Goal: Transaction & Acquisition: Purchase product/service

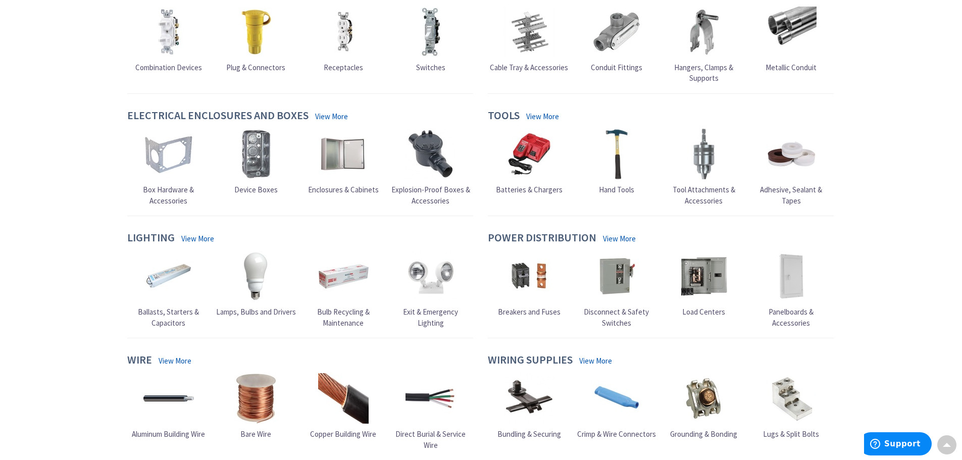
scroll to position [404, 0]
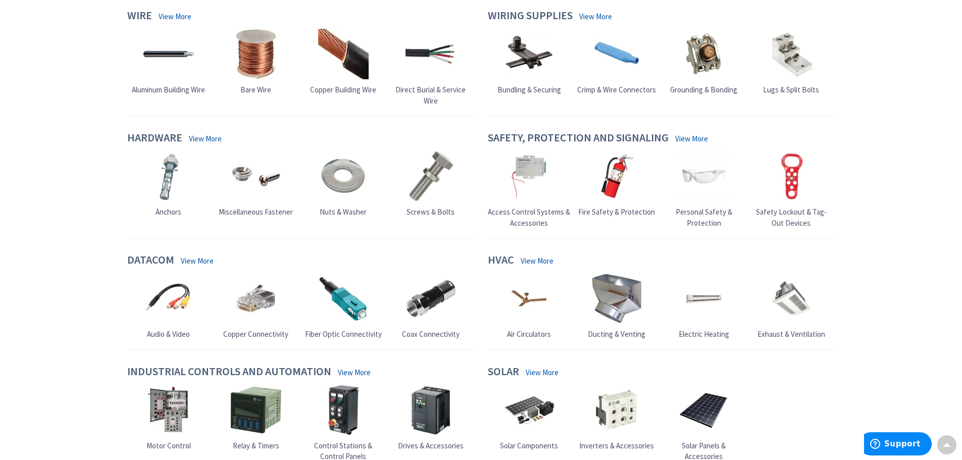
drag, startPoint x: 863, startPoint y: 256, endPoint x: 872, endPoint y: 248, distance: 12.5
click at [868, 251] on div "Skip to Content Toggle Nav Search Cart My Cart Close You have no items in your …" at bounding box center [481, 58] width 962 height 1410
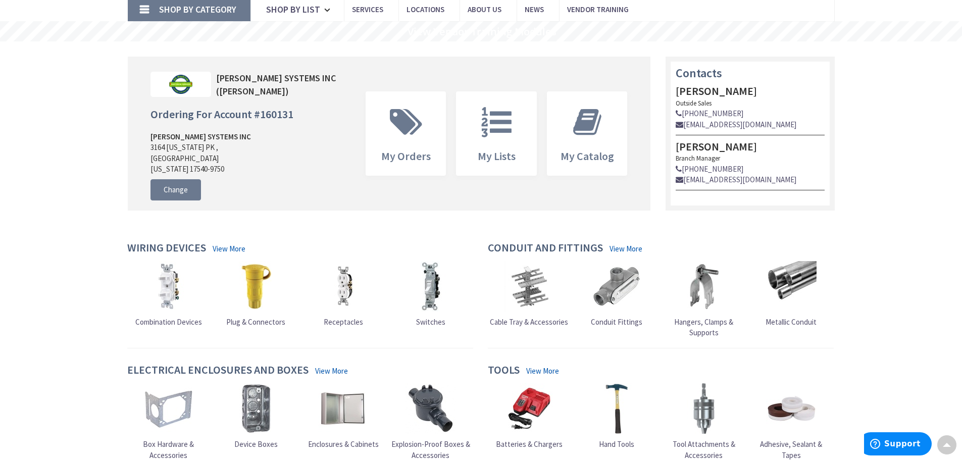
scroll to position [0, 0]
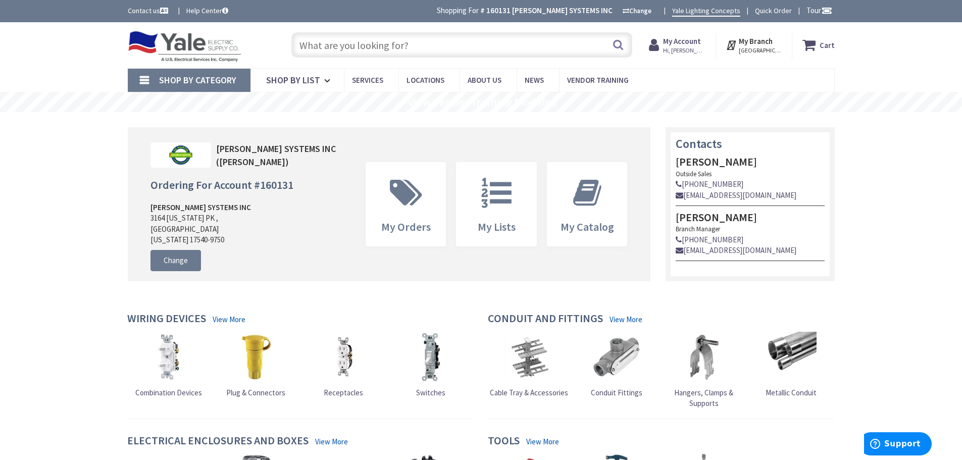
click at [421, 48] on input "text" at bounding box center [461, 44] width 341 height 25
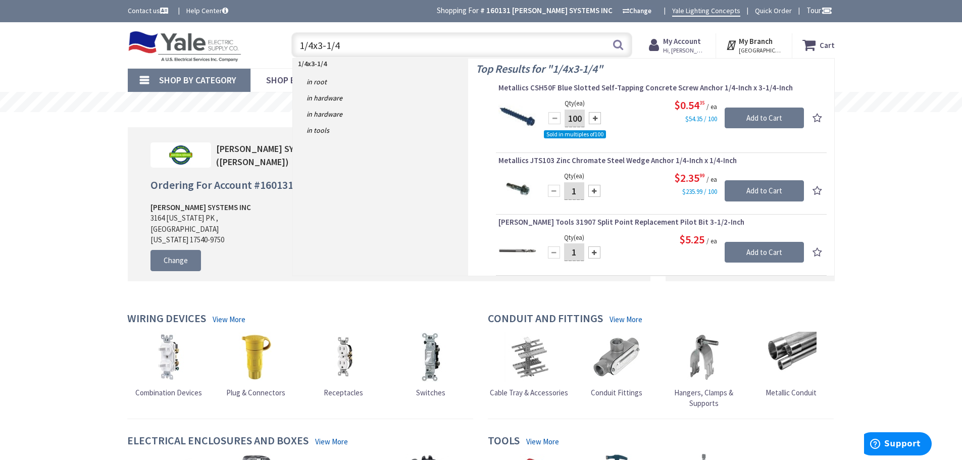
type input "1/4x3-1/4"
click at [597, 119] on div at bounding box center [595, 118] width 12 height 12
click at [556, 116] on div at bounding box center [554, 118] width 12 height 12
type input "100"
click at [631, 85] on span "Metallics CSH50F Blue Slotted Self-Tapping Concrete Screw Anchor 1/4-Inch x 3-1…" at bounding box center [661, 88] width 326 height 10
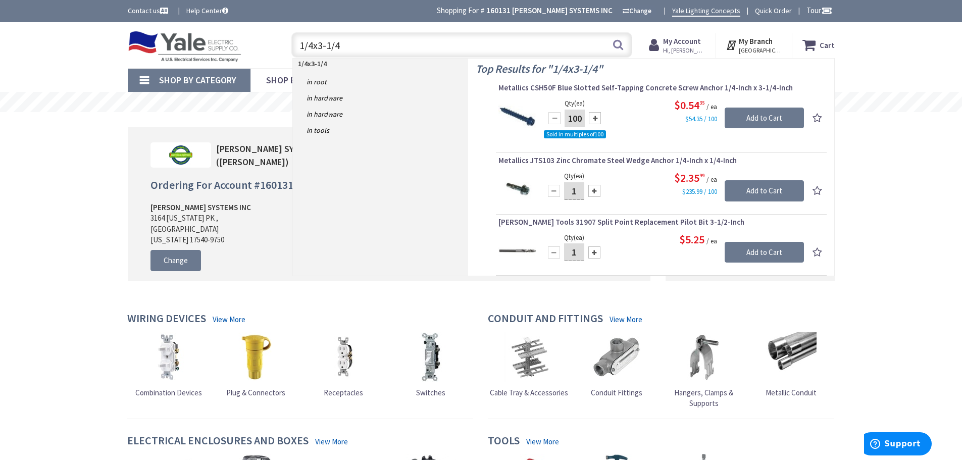
drag, startPoint x: 631, startPoint y: 85, endPoint x: 626, endPoint y: 88, distance: 5.8
click at [626, 88] on span "Metallics CSH50F Blue Slotted Self-Tapping Concrete Screw Anchor 1/4-Inch x 3-1…" at bounding box center [661, 88] width 326 height 10
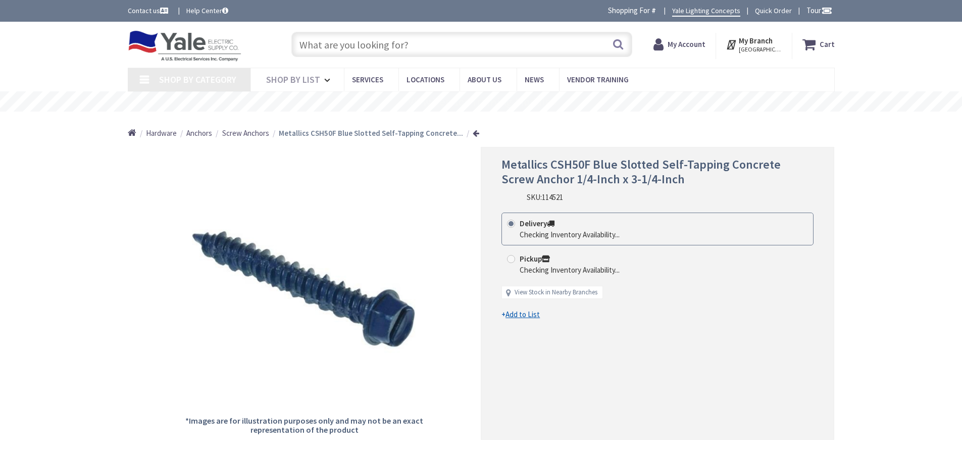
type input "[STREET_ADDRESS][PERSON_NAME]"
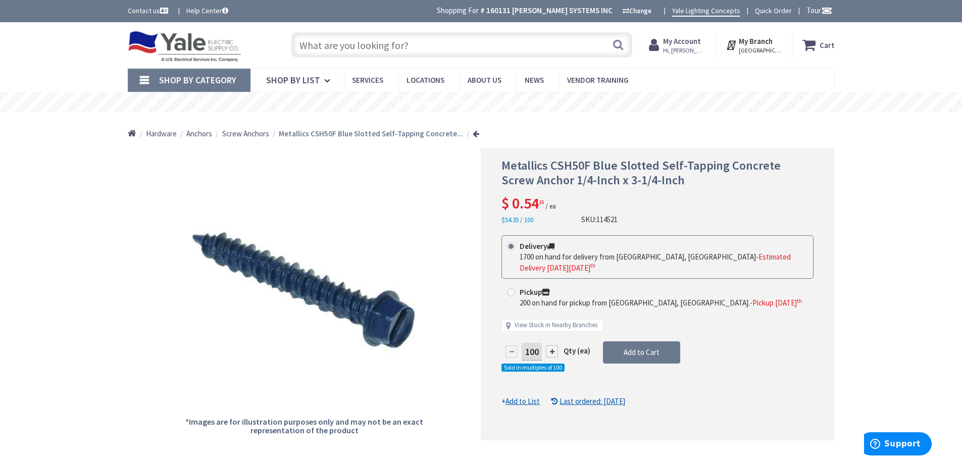
click at [379, 45] on input "text" at bounding box center [461, 44] width 341 height 25
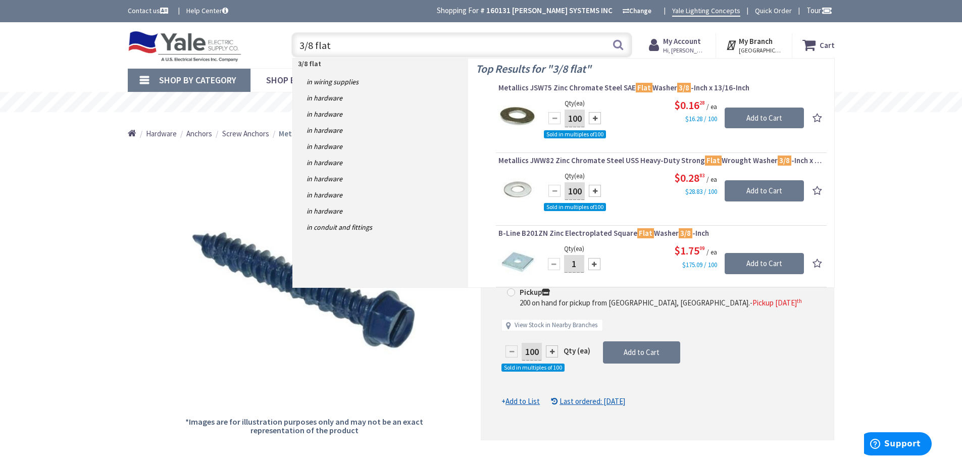
click at [379, 45] on input "3/8 flat" at bounding box center [461, 44] width 341 height 25
drag, startPoint x: 336, startPoint y: 49, endPoint x: 297, endPoint y: 48, distance: 38.9
click at [297, 48] on input "3/8 flat" at bounding box center [461, 44] width 341 height 25
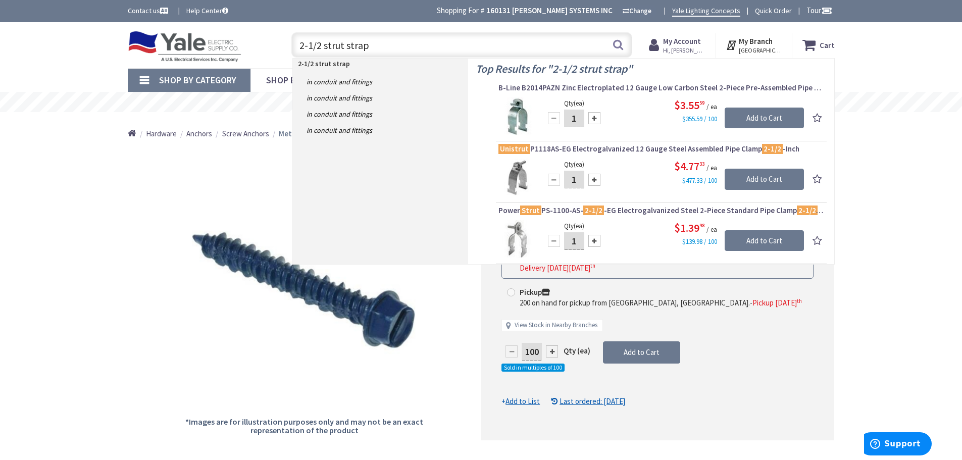
drag, startPoint x: 398, startPoint y: 40, endPoint x: 261, endPoint y: 39, distance: 136.8
click at [261, 41] on div "Toggle Nav 2-1/2 strut strap 2-1/2 strut strap Search Cart My Cart Close" at bounding box center [481, 45] width 722 height 34
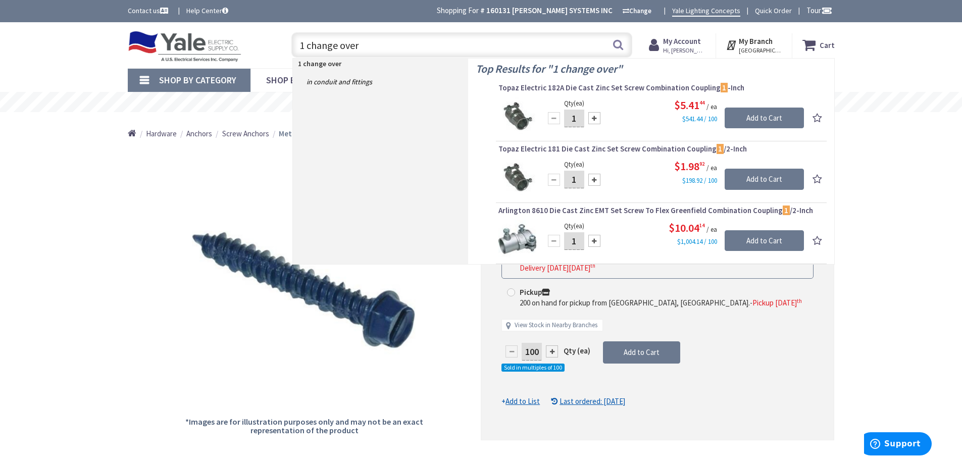
drag, startPoint x: 307, startPoint y: 48, endPoint x: 301, endPoint y: 46, distance: 6.4
click at [301, 46] on input "1 change over" at bounding box center [461, 44] width 341 height 25
click at [302, 45] on input "1 change over" at bounding box center [461, 44] width 341 height 25
drag, startPoint x: 302, startPoint y: 45, endPoint x: 296, endPoint y: 45, distance: 6.1
click at [296, 45] on input "1 change over" at bounding box center [461, 44] width 341 height 25
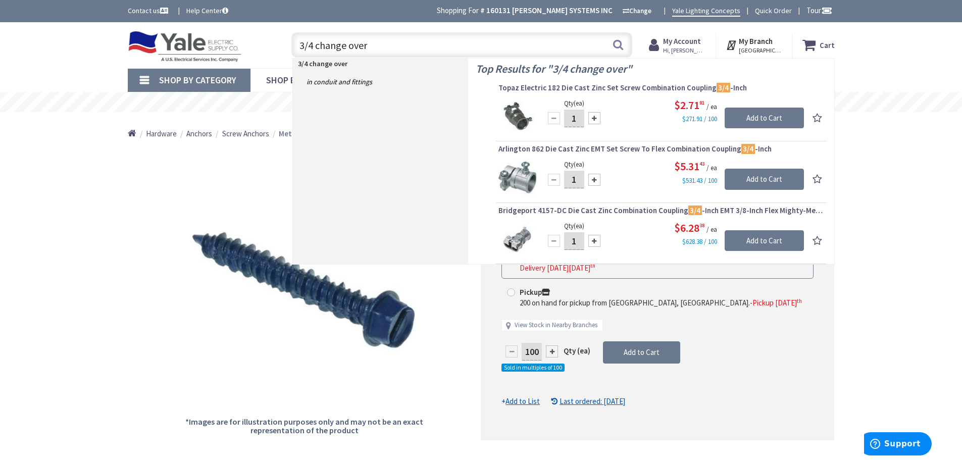
drag, startPoint x: 315, startPoint y: 45, endPoint x: 370, endPoint y: 41, distance: 54.7
click at [370, 41] on input "3/4 change over" at bounding box center [461, 44] width 341 height 25
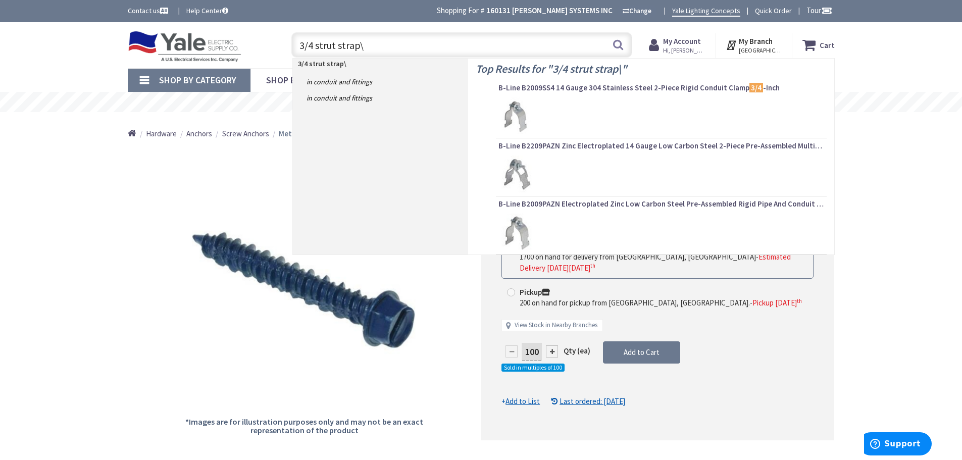
type input "3/4 strut strap"
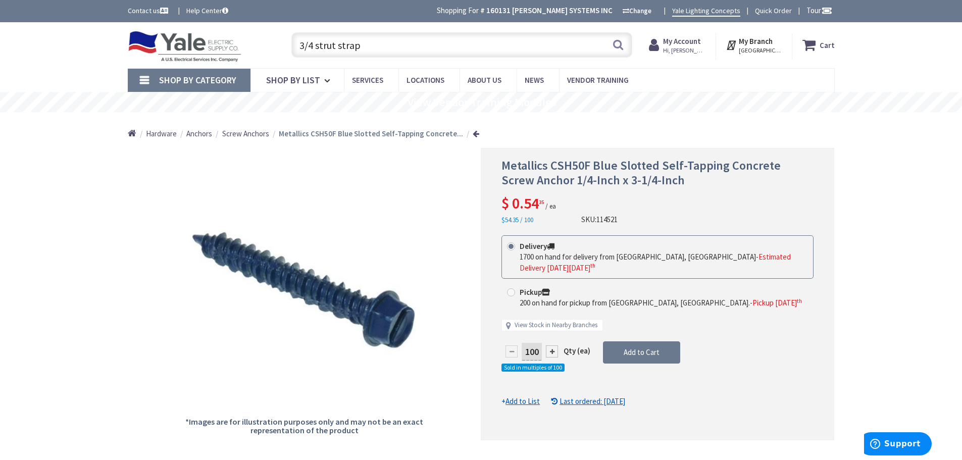
click at [377, 43] on input "3/4 strut strap" at bounding box center [461, 44] width 341 height 25
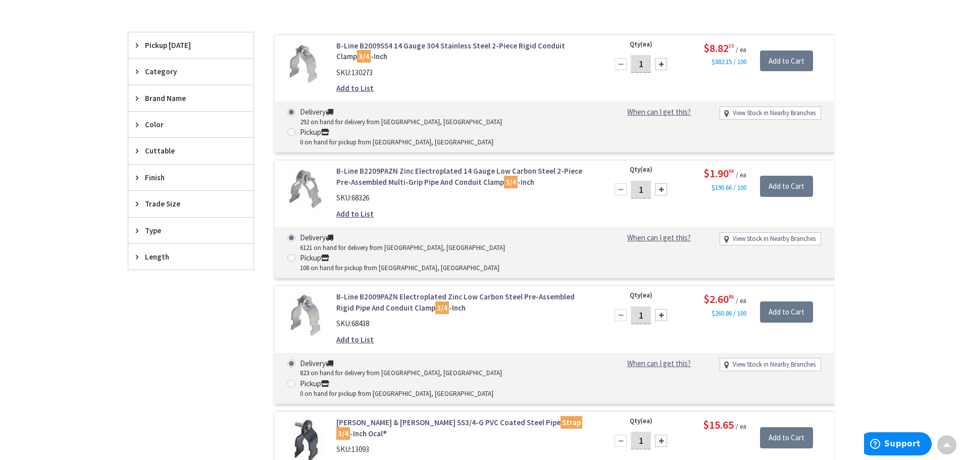
scroll to position [202, 0]
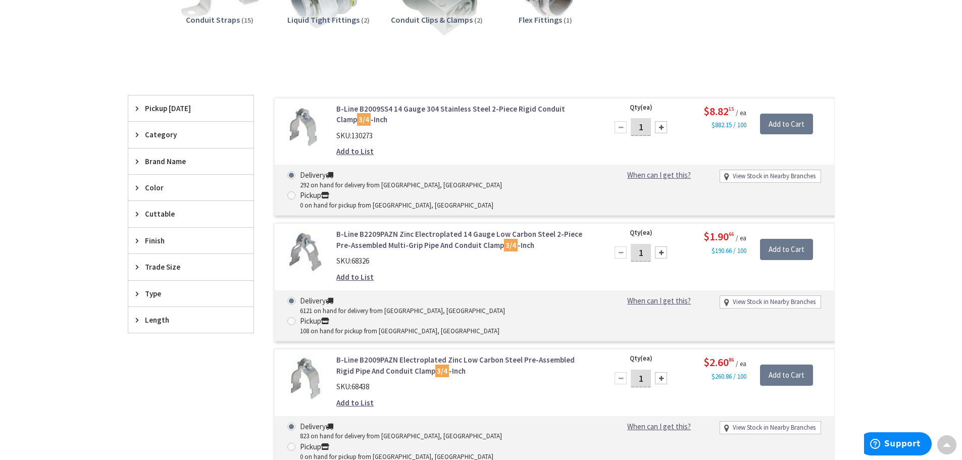
click at [278, 75] on div "View Subcategories Conduit Straps (15) Liquid Tight Fittings (2) Conduit Clips …" at bounding box center [481, 337] width 707 height 778
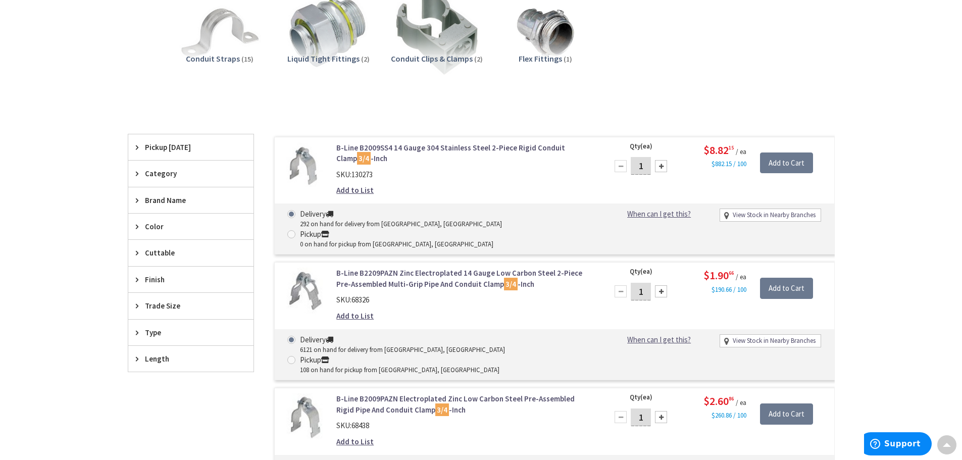
scroll to position [0, 0]
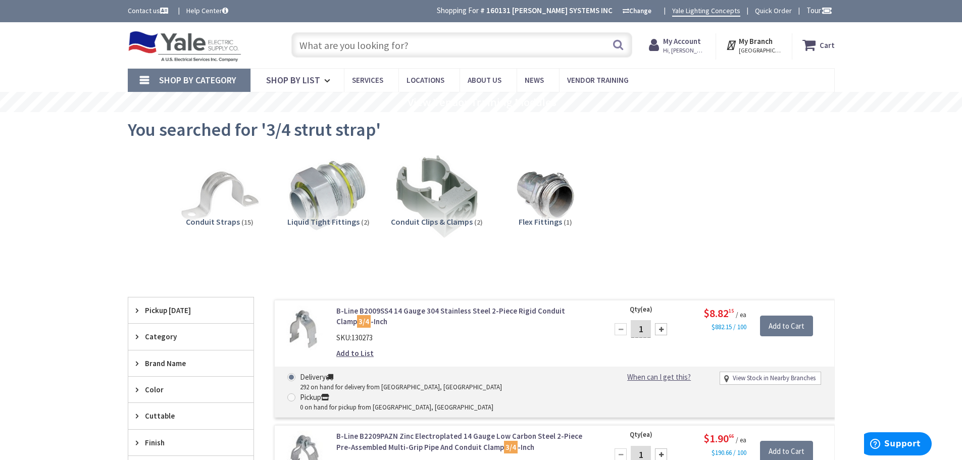
click at [318, 47] on input "text" at bounding box center [461, 44] width 341 height 25
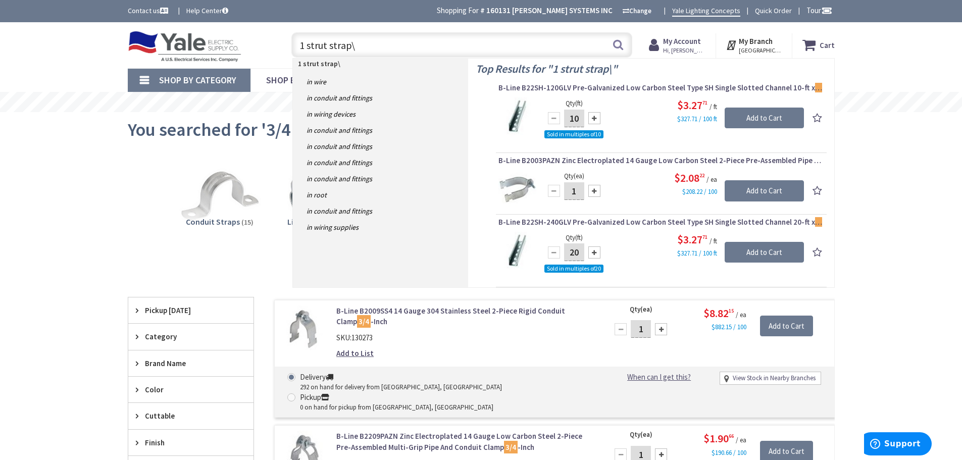
type input "1 strut strap"
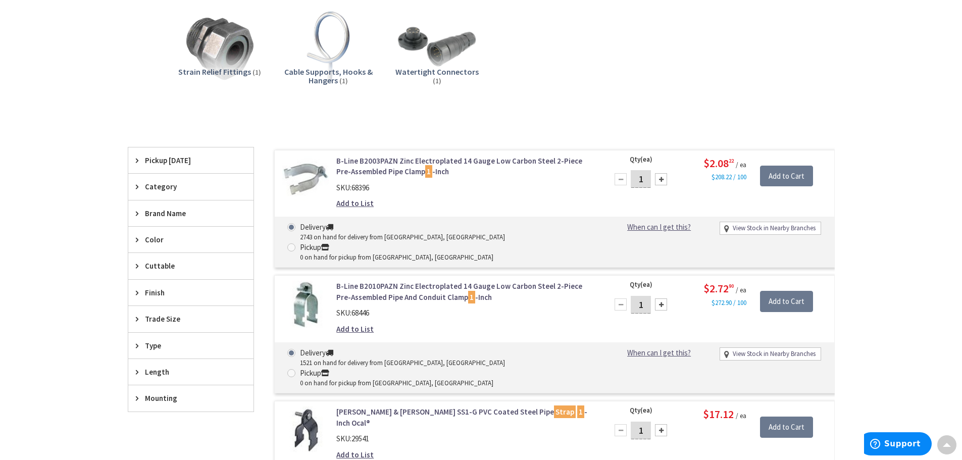
scroll to position [304, 0]
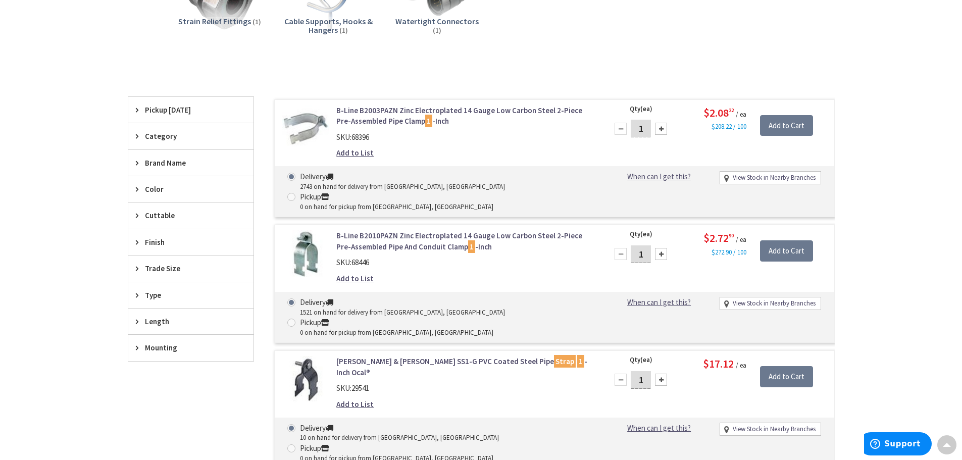
click at [267, 77] on div "View Subcategories Conduit Straps (102) Flex Fittings (10) Liquid Tight Fitting…" at bounding box center [481, 286] width 707 height 881
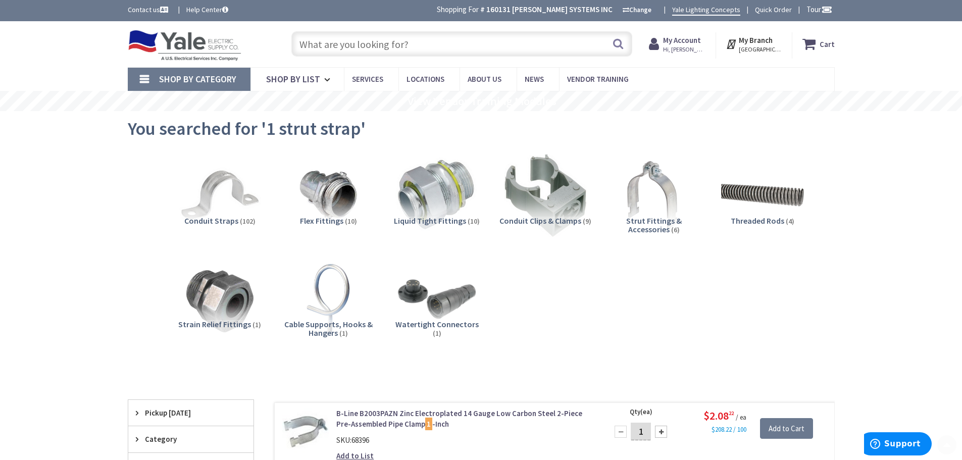
scroll to position [0, 0]
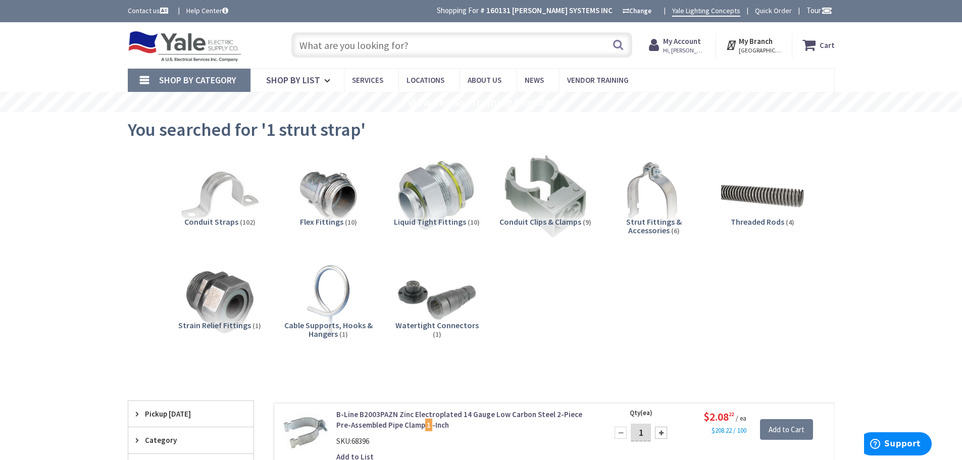
click at [447, 42] on input "text" at bounding box center [461, 44] width 341 height 25
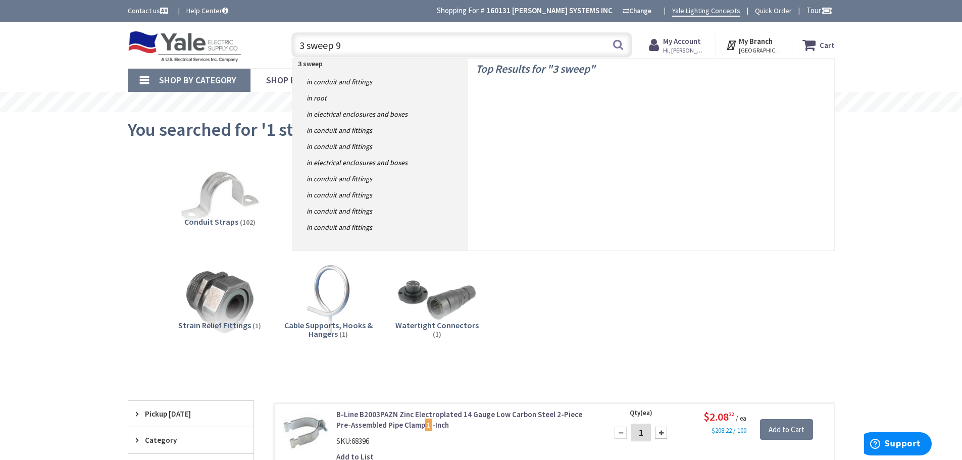
type input "3 sweep 90"
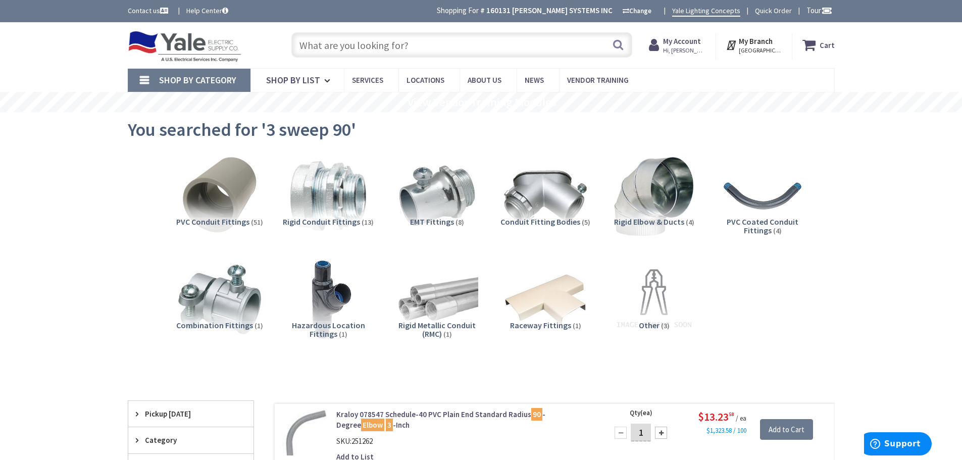
click at [393, 44] on input "text" at bounding box center [461, 44] width 341 height 25
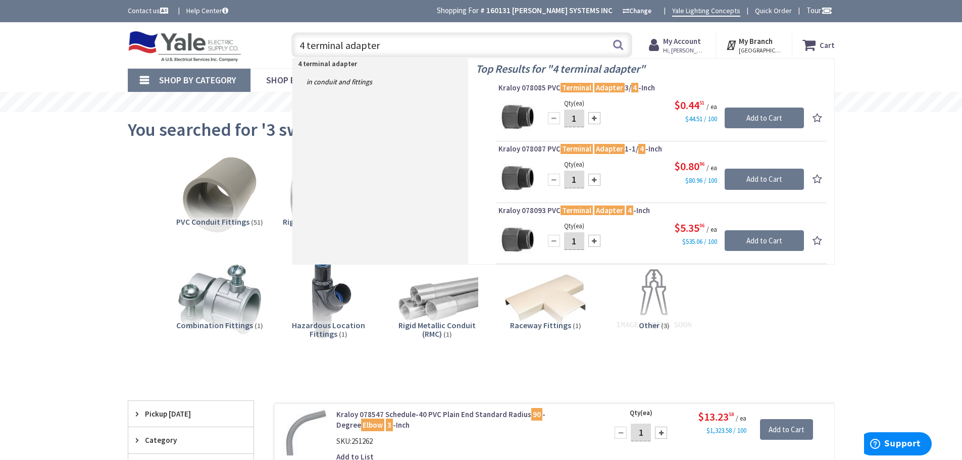
type input "4 terminal adapters"
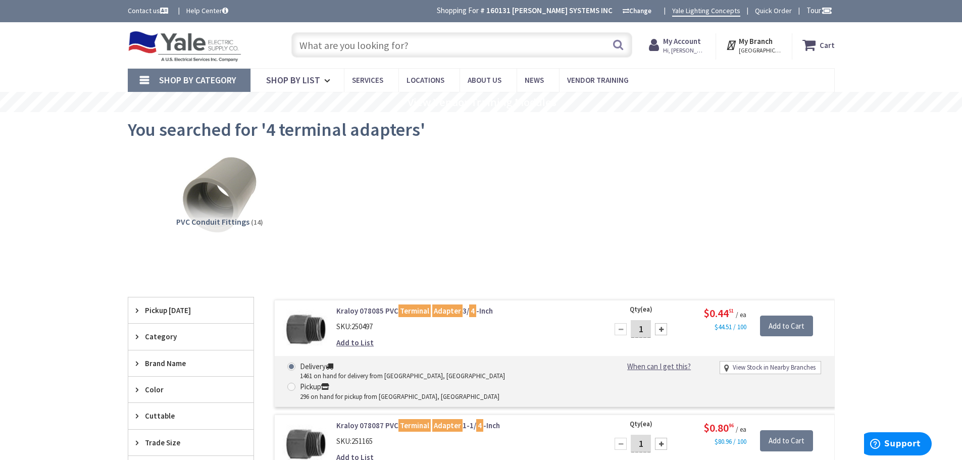
click at [359, 50] on input "text" at bounding box center [461, 44] width 341 height 25
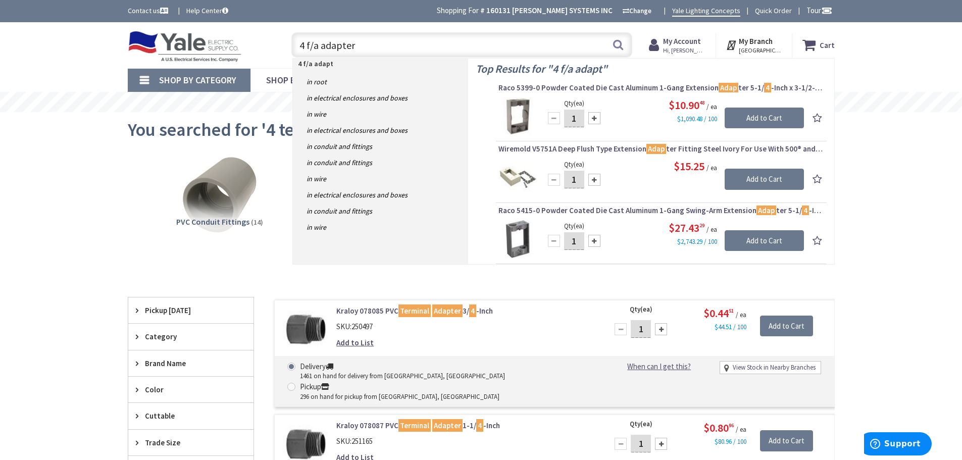
type input "4 f/a adapters"
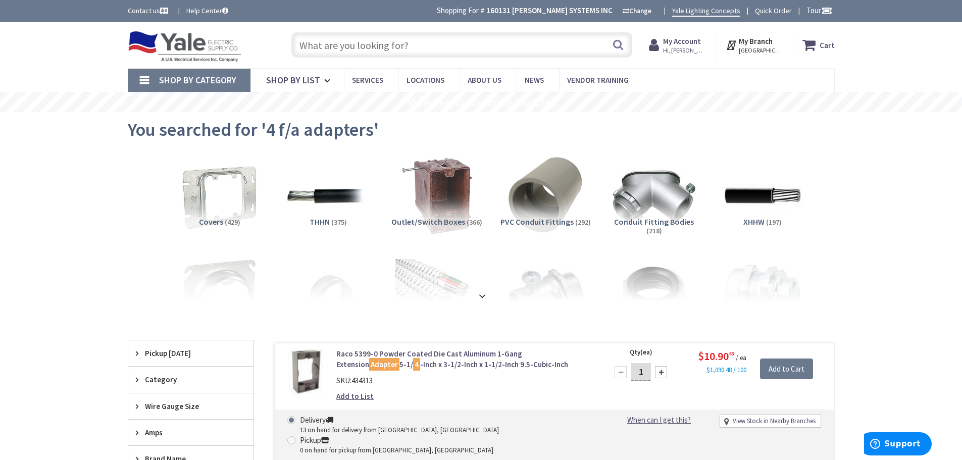
click at [365, 51] on input "text" at bounding box center [461, 44] width 341 height 25
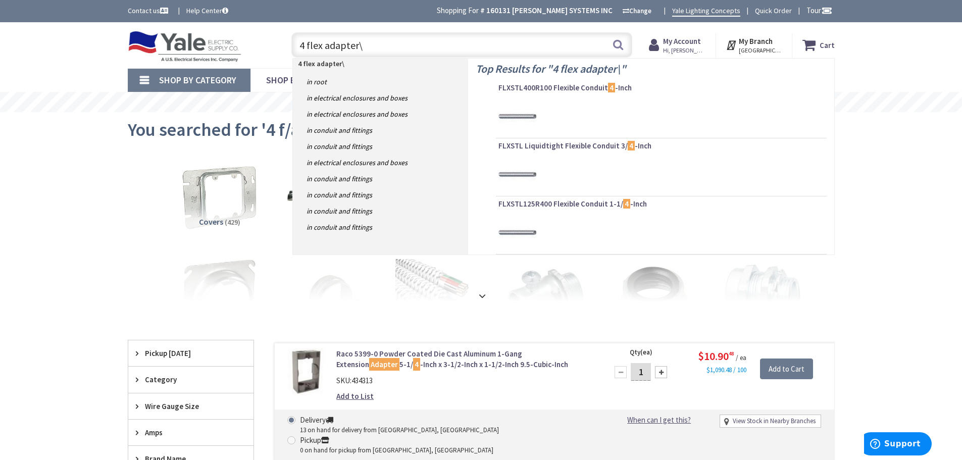
type input "4 flex adapter"
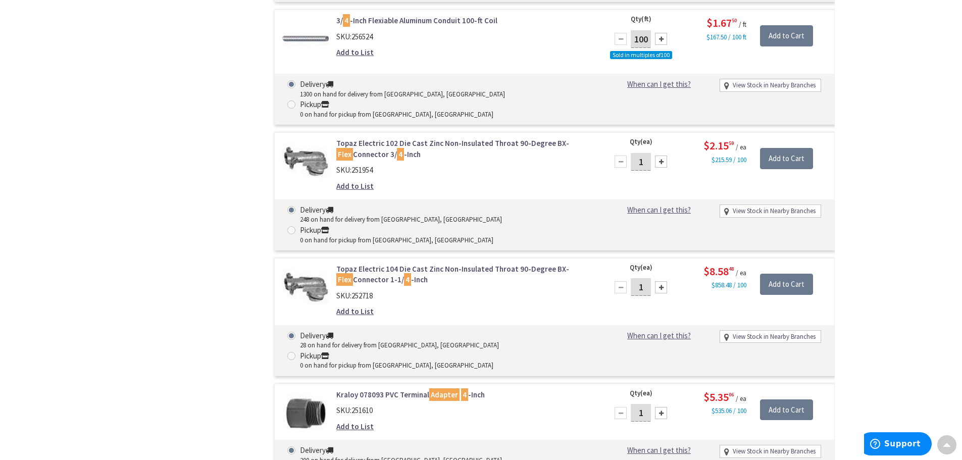
scroll to position [1868, 0]
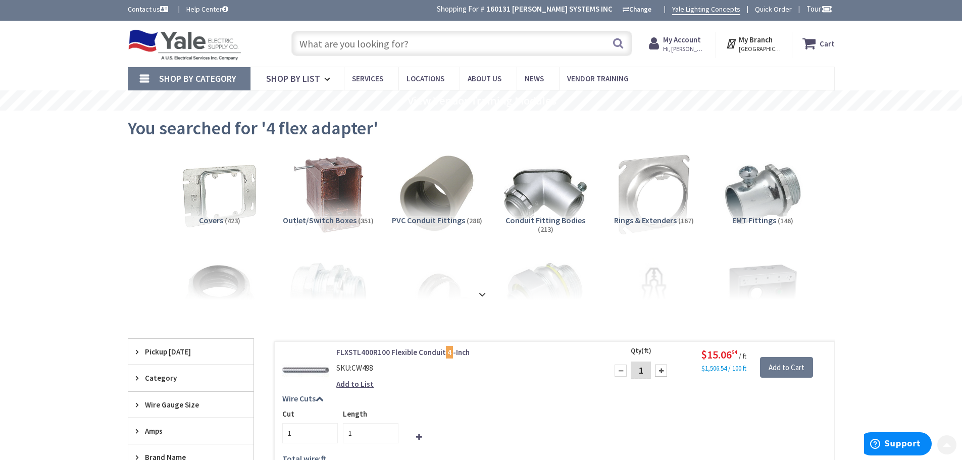
scroll to position [0, 0]
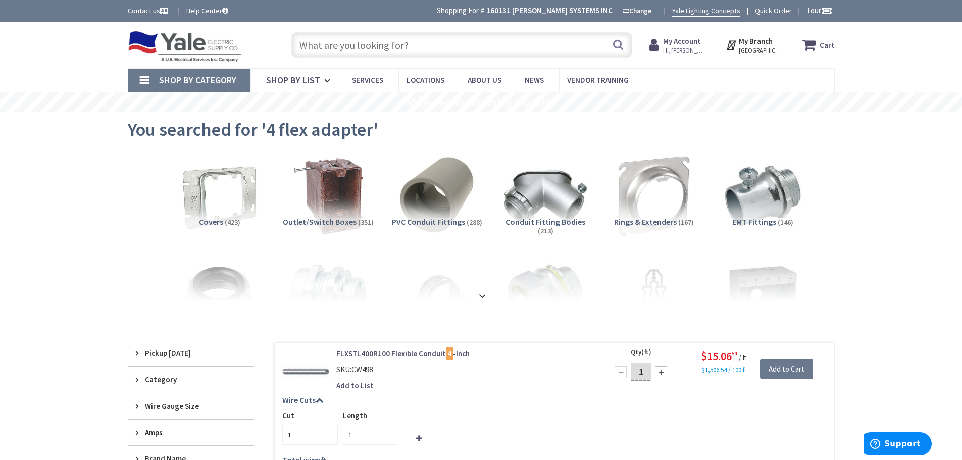
click at [354, 39] on input "text" at bounding box center [461, 44] width 341 height 25
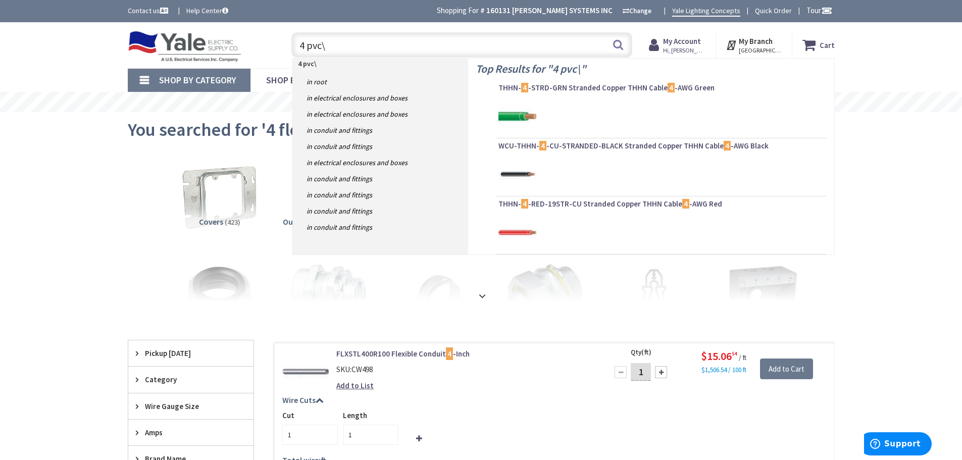
type input "4 pvc"
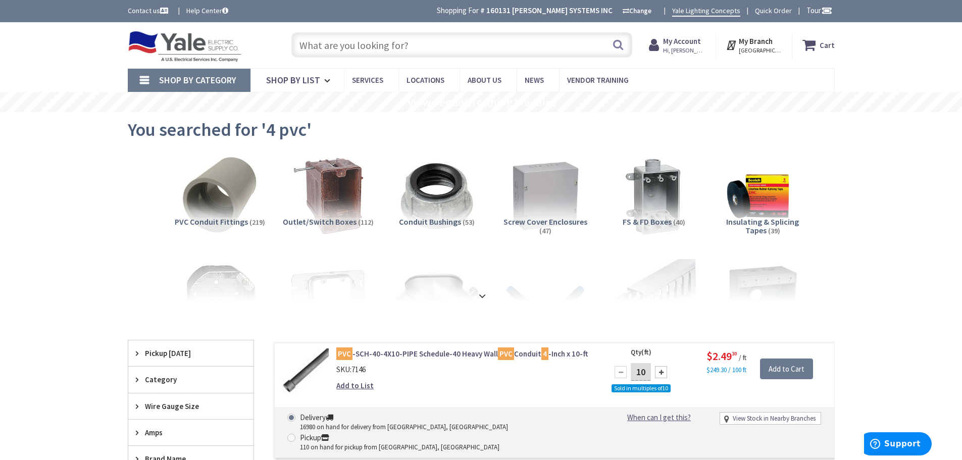
click at [486, 49] on input "text" at bounding box center [461, 44] width 341 height 25
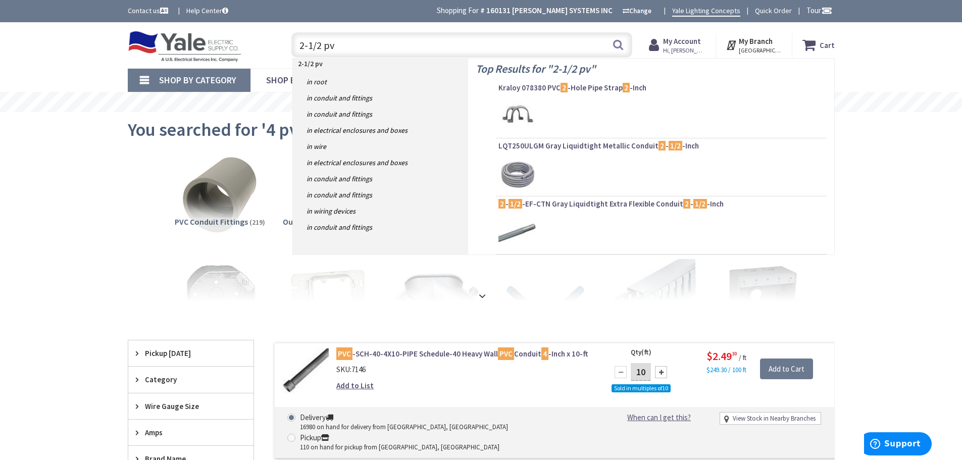
type input "2-1/2 pvc"
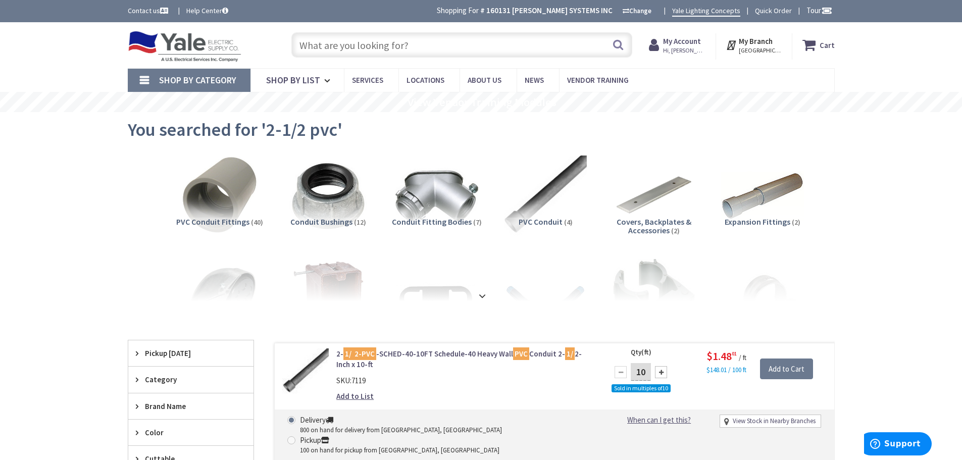
click at [396, 45] on input "text" at bounding box center [461, 44] width 341 height 25
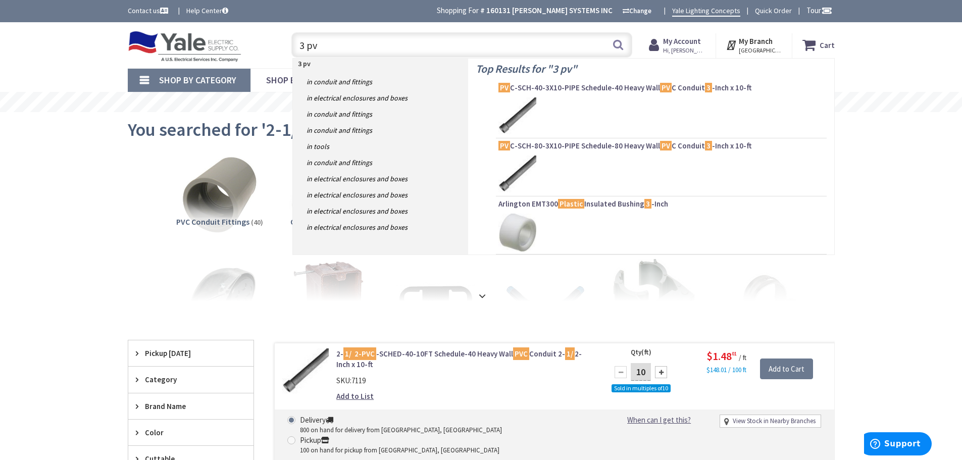
type input "3 pvc"
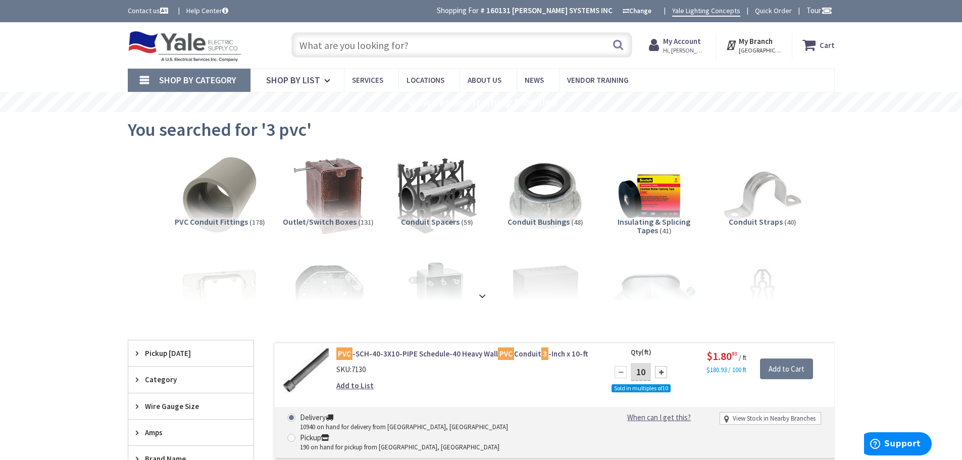
click at [381, 36] on input "text" at bounding box center [461, 44] width 341 height 25
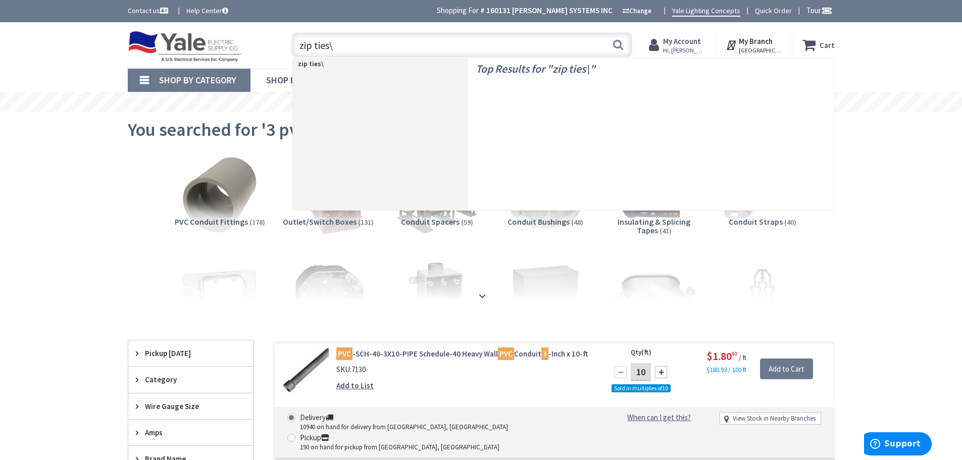
type input "zip ties"
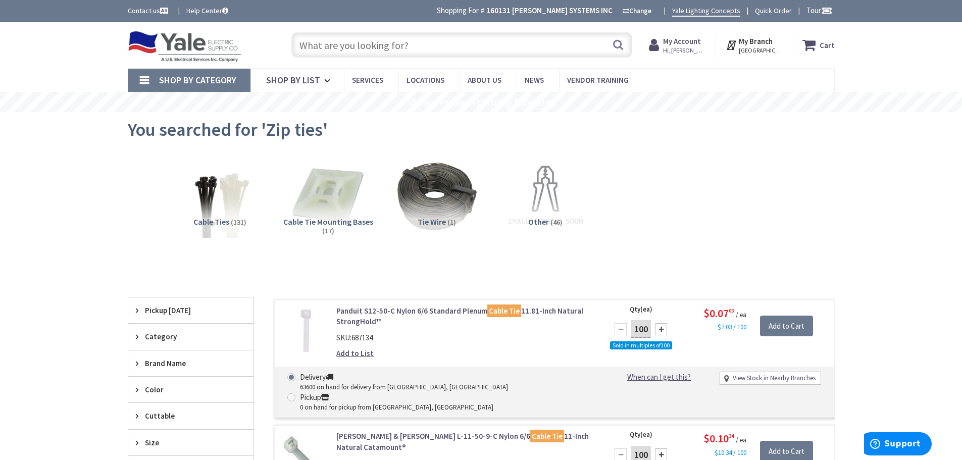
click at [489, 57] on input "text" at bounding box center [461, 44] width 341 height 25
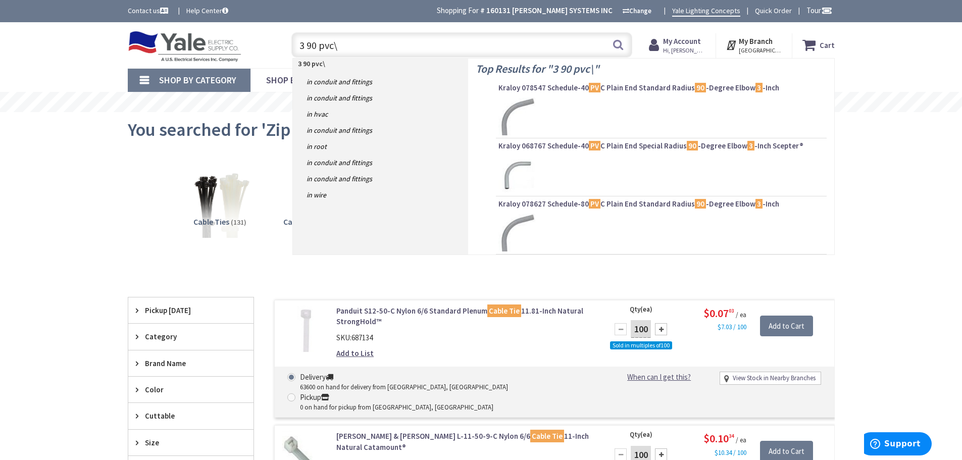
type input "3 90 pvc"
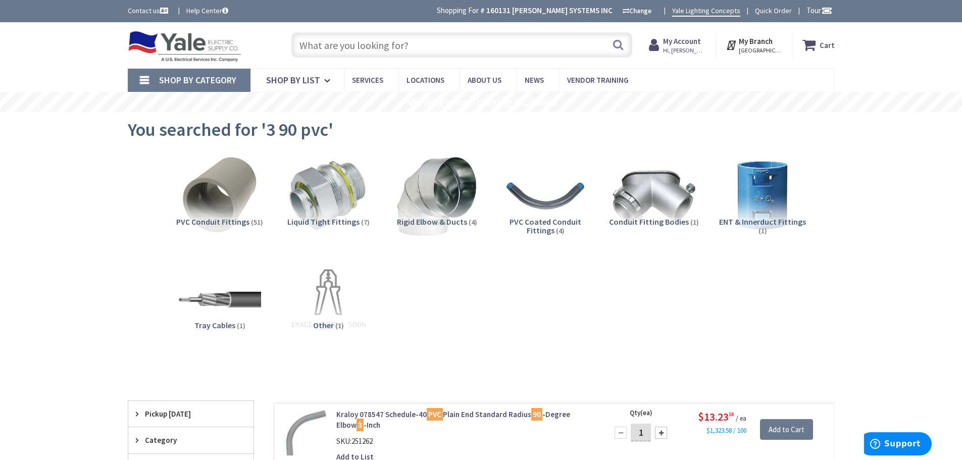
click at [482, 54] on input "text" at bounding box center [461, 44] width 341 height 25
type input "24" box bracke"
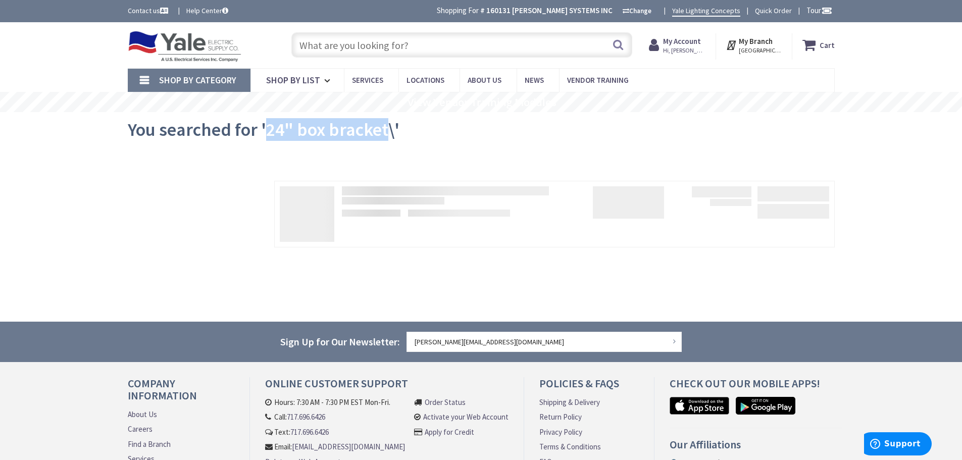
drag, startPoint x: 265, startPoint y: 127, endPoint x: 387, endPoint y: 138, distance: 122.2
click at [387, 138] on span "You searched for '24" box bracket\'" at bounding box center [264, 129] width 272 height 23
type input "24" box bracket"
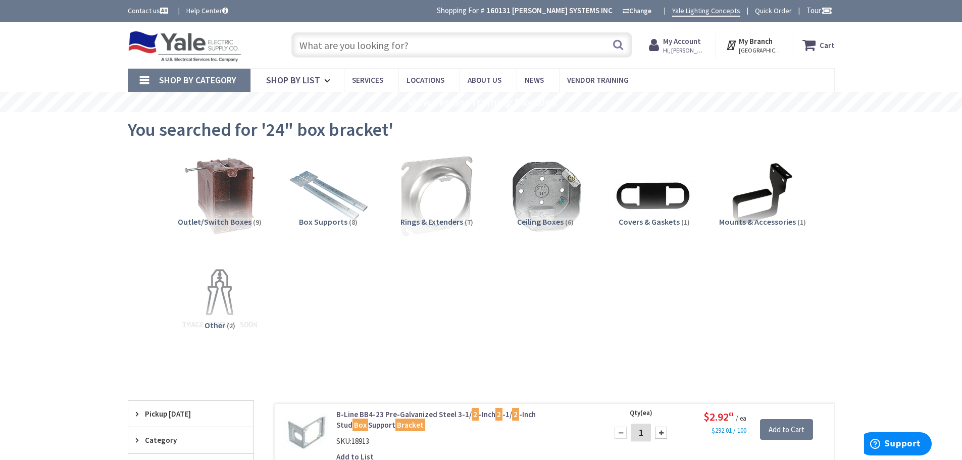
click at [496, 44] on input "text" at bounding box center [461, 44] width 341 height 25
click at [423, 43] on input "text" at bounding box center [461, 44] width 341 height 25
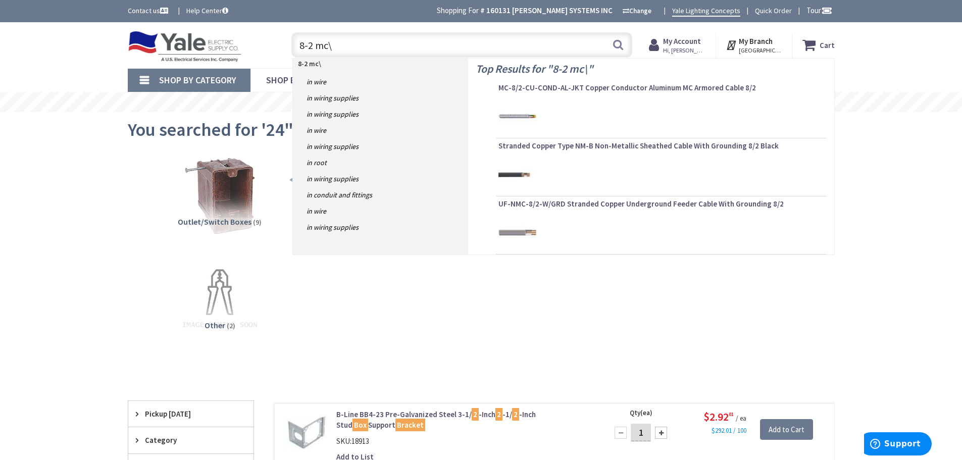
type input "8-2 mc"
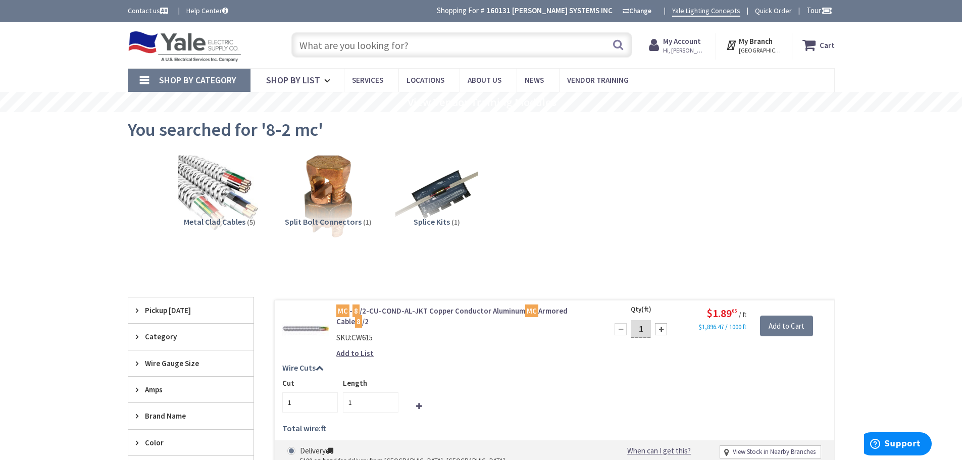
click at [407, 39] on input "text" at bounding box center [461, 44] width 341 height 25
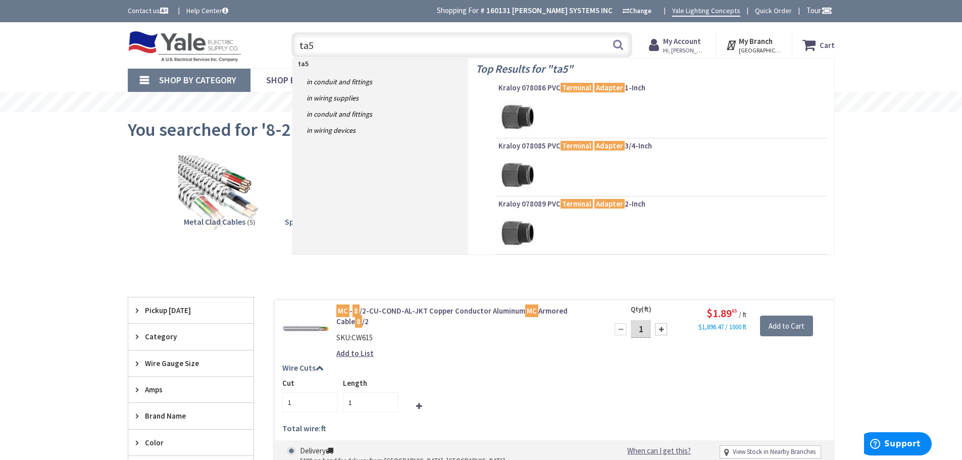
type input "ta50"
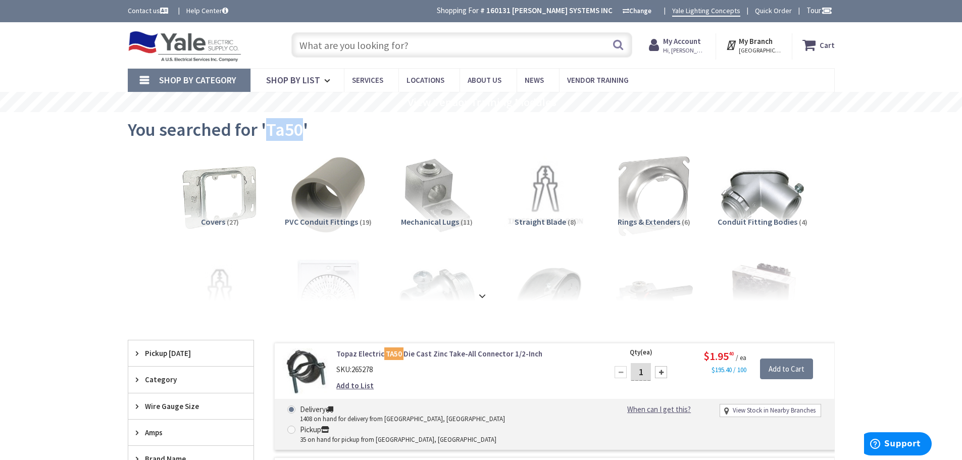
drag, startPoint x: 269, startPoint y: 133, endPoint x: 301, endPoint y: 133, distance: 32.3
click at [301, 133] on span "You searched for 'Ta50'" at bounding box center [218, 129] width 180 height 23
click at [277, 138] on span "You searched for 'Ta50'" at bounding box center [218, 129] width 180 height 23
drag, startPoint x: 273, startPoint y: 129, endPoint x: 283, endPoint y: 131, distance: 10.3
click at [283, 131] on span "You searched for 'Ta50'" at bounding box center [218, 129] width 180 height 23
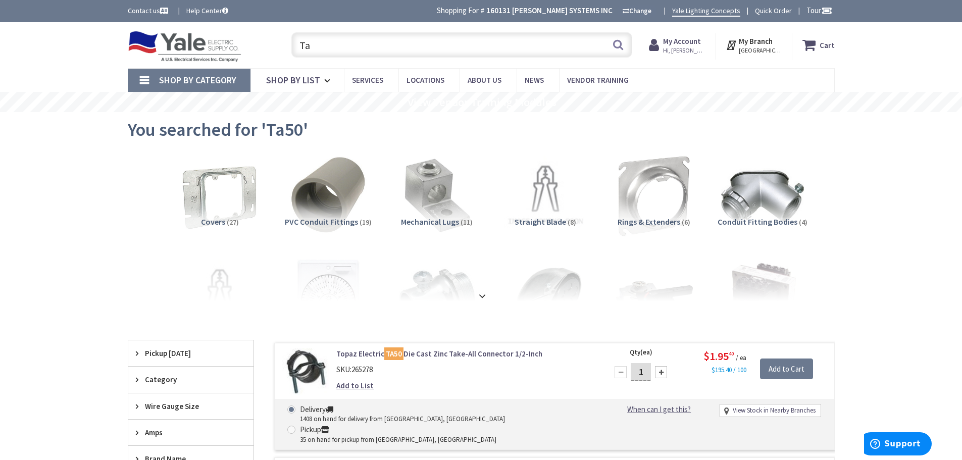
click at [352, 46] on input "Ta" at bounding box center [461, 44] width 341 height 25
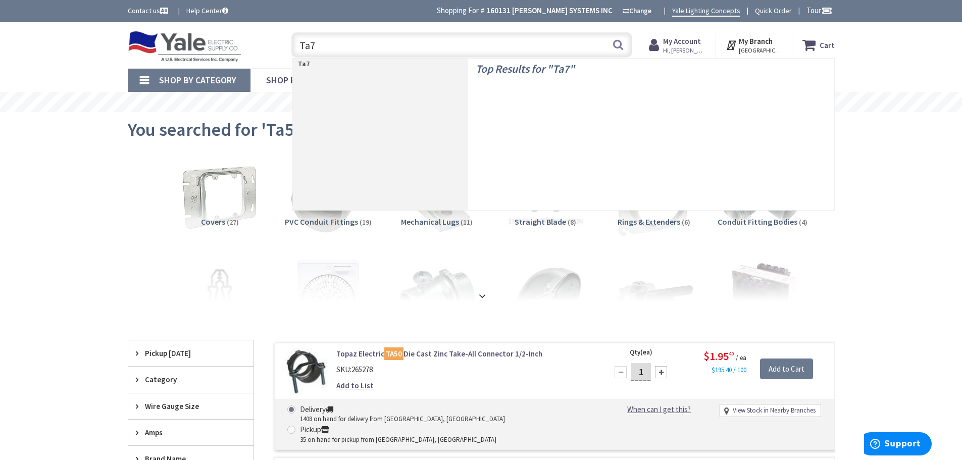
type input "Ta75"
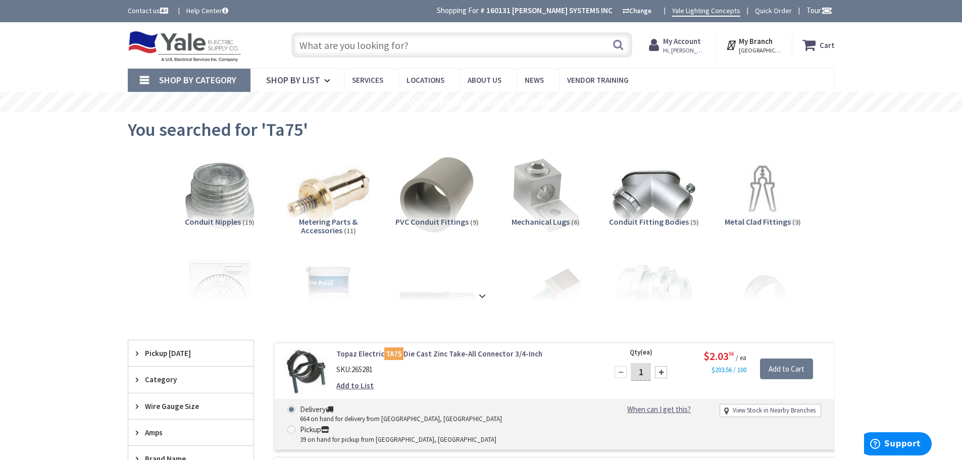
click at [437, 47] on input "text" at bounding box center [461, 44] width 341 height 25
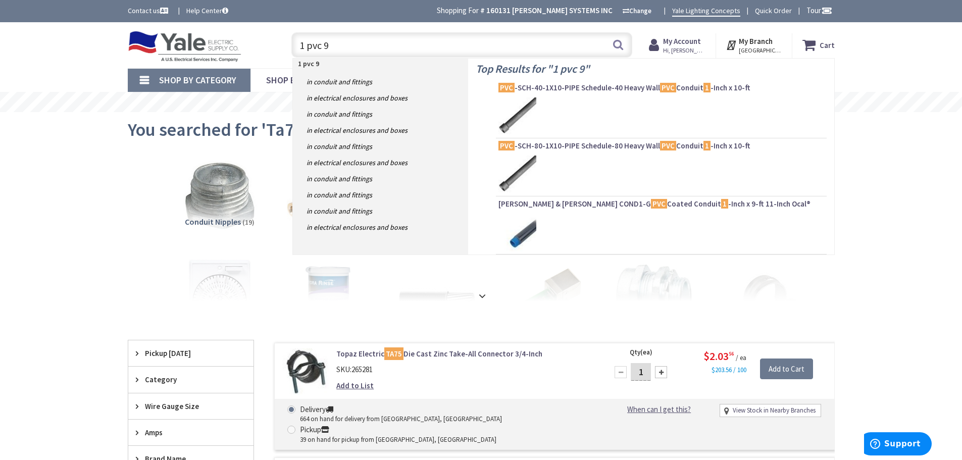
type input "1 pvc 90"
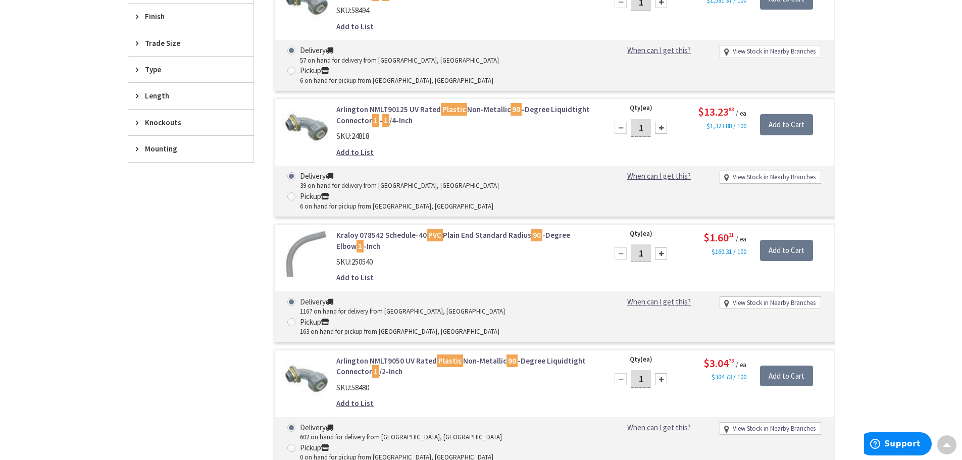
scroll to position [556, 0]
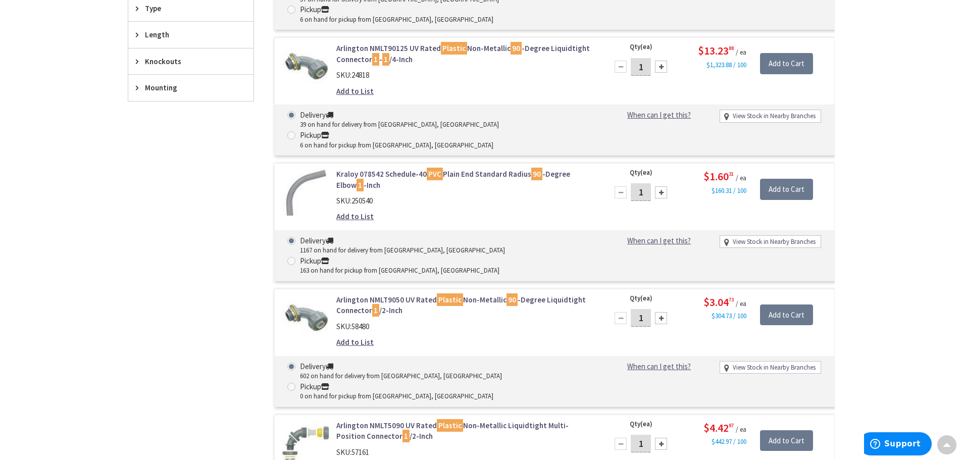
click at [206, 381] on div "Filters 261 items Pickup Today Lancaster, PA (0 mi) (27) Lebanon, PA (20.19 mi)…" at bounding box center [191, 406] width 126 height 1245
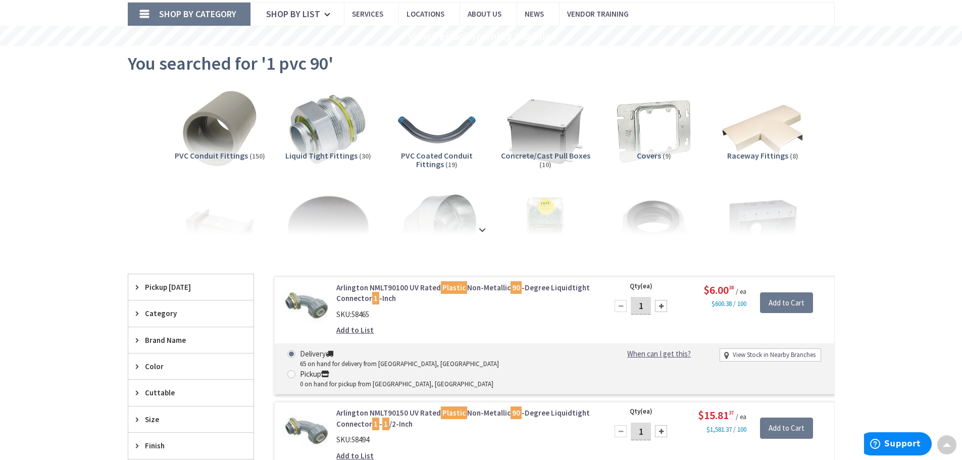
scroll to position [0, 0]
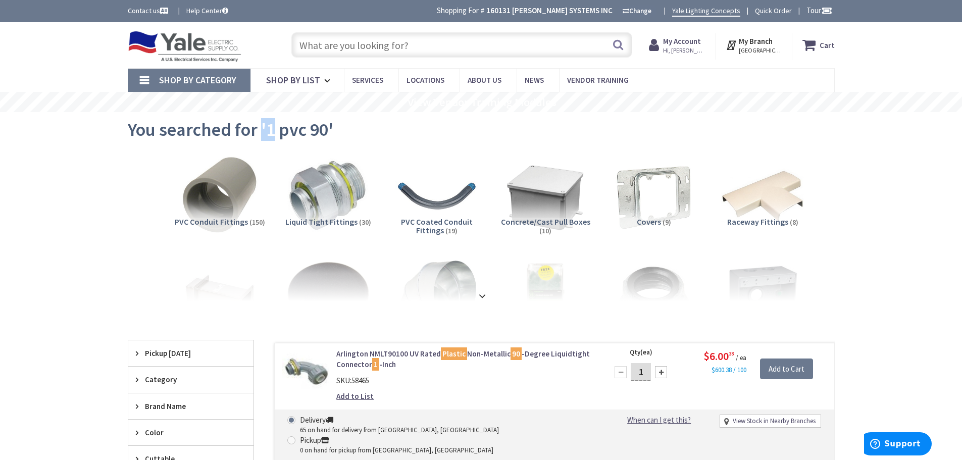
drag, startPoint x: 262, startPoint y: 132, endPoint x: 271, endPoint y: 134, distance: 9.2
click at [271, 134] on span "You searched for '1 pvc 90'" at bounding box center [230, 129] width 205 height 23
click at [269, 132] on span "You searched for '1 pvc 90'" at bounding box center [230, 129] width 205 height 23
drag, startPoint x: 267, startPoint y: 131, endPoint x: 305, endPoint y: 133, distance: 38.4
click at [305, 133] on span "You searched for '1 pvc 90'" at bounding box center [230, 129] width 205 height 23
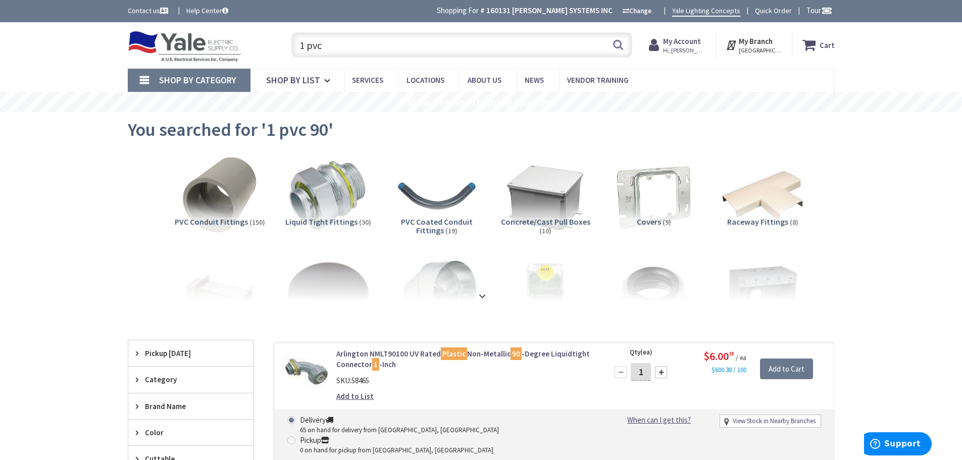
click at [353, 43] on input "1 pvc" at bounding box center [461, 44] width 341 height 25
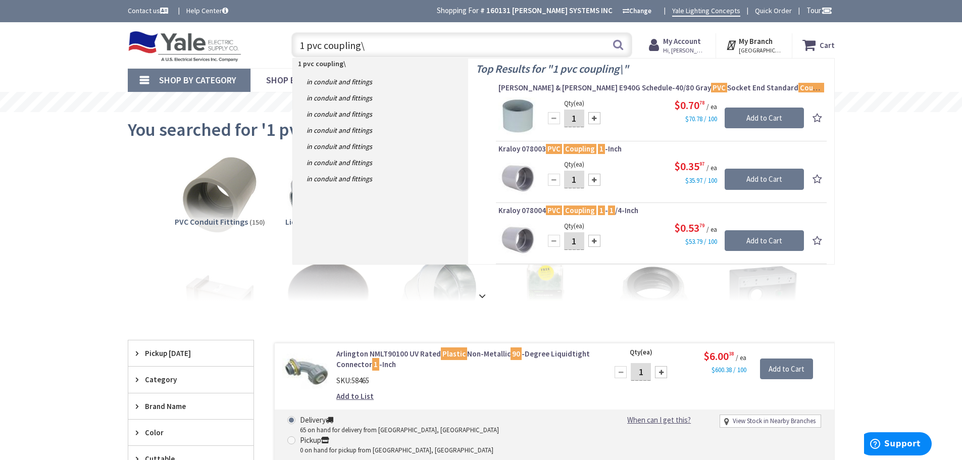
type input "1 pvc coupling"
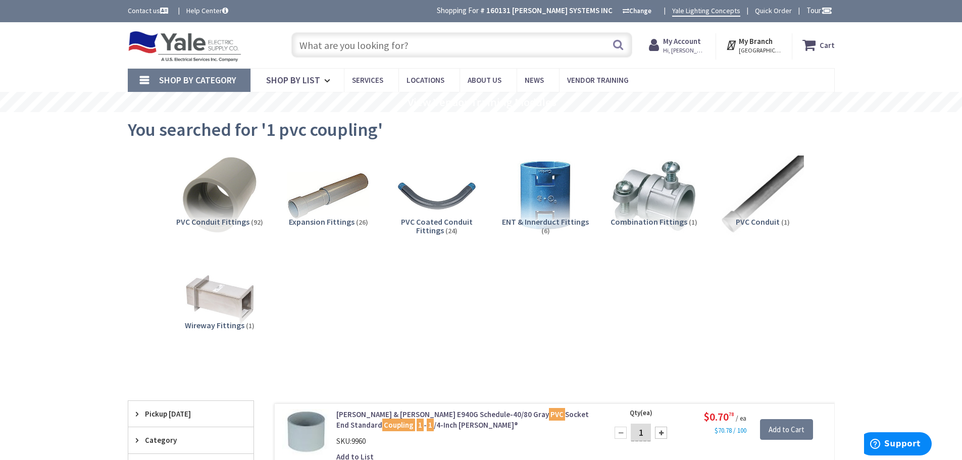
click at [536, 47] on input "text" at bounding box center [461, 44] width 341 height 25
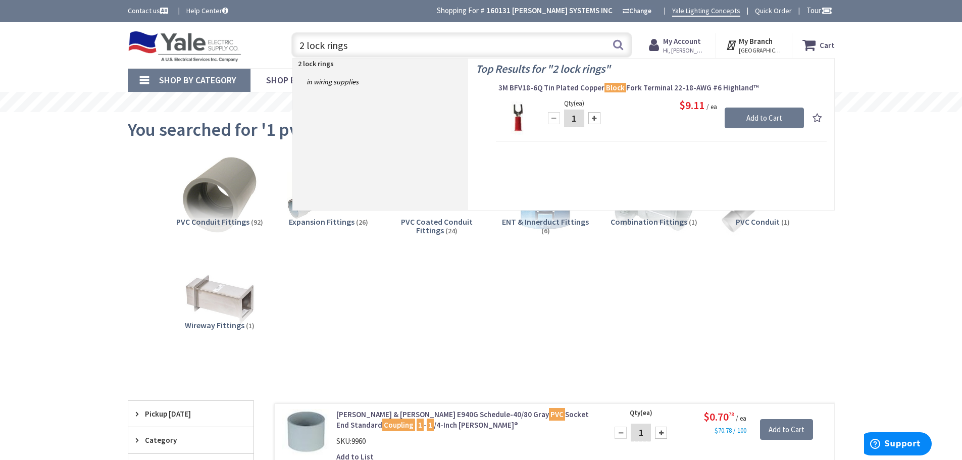
type input "2 lock ring"
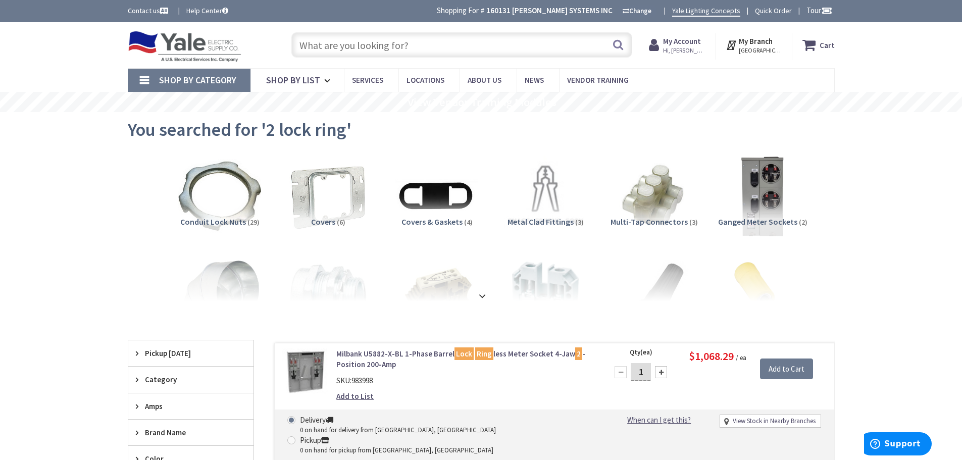
click at [368, 47] on input "text" at bounding box center [461, 44] width 341 height 25
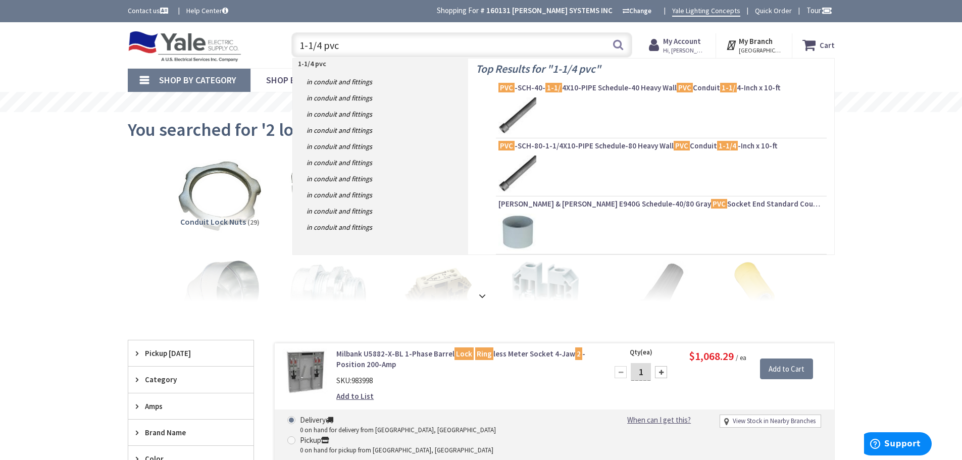
type input "1-1/4 pvc \"
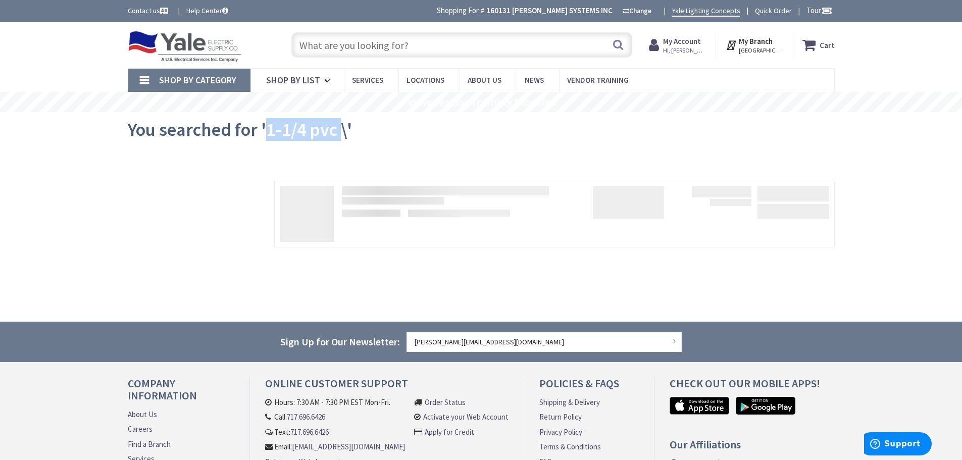
drag, startPoint x: 267, startPoint y: 131, endPoint x: 339, endPoint y: 136, distance: 71.9
click at [339, 136] on span "You searched for '1-1/4 pvc \'" at bounding box center [240, 129] width 224 height 23
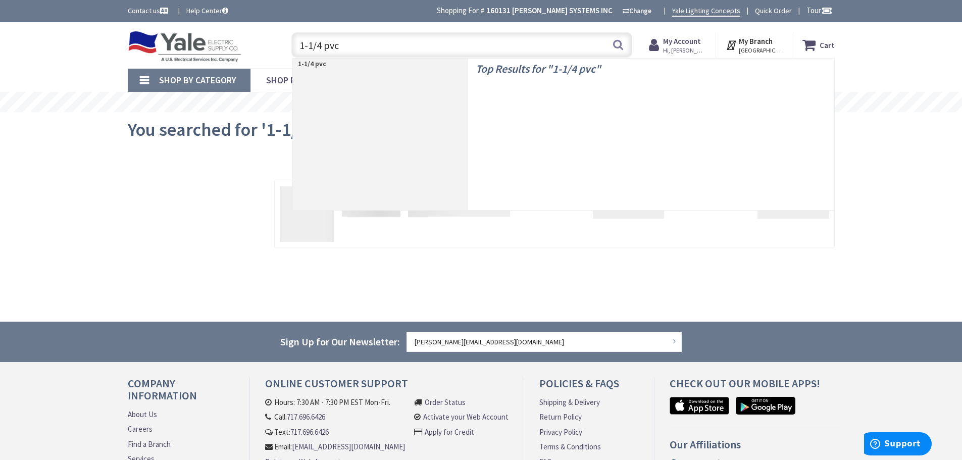
type input "1-1/4 pvc"
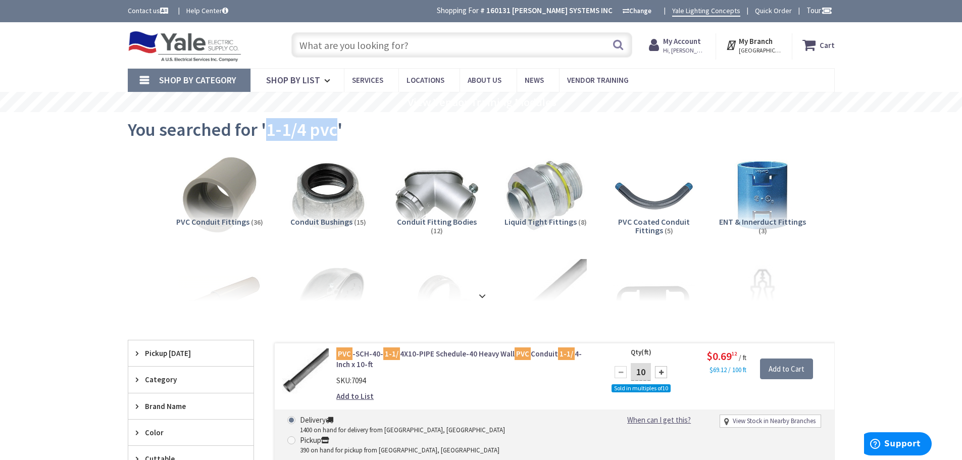
drag, startPoint x: 268, startPoint y: 133, endPoint x: 334, endPoint y: 130, distance: 66.2
click at [334, 130] on span "You searched for '1-1/4 pvc'" at bounding box center [235, 129] width 215 height 23
click at [414, 44] on input "1-1/4 pvc" at bounding box center [461, 44] width 341 height 25
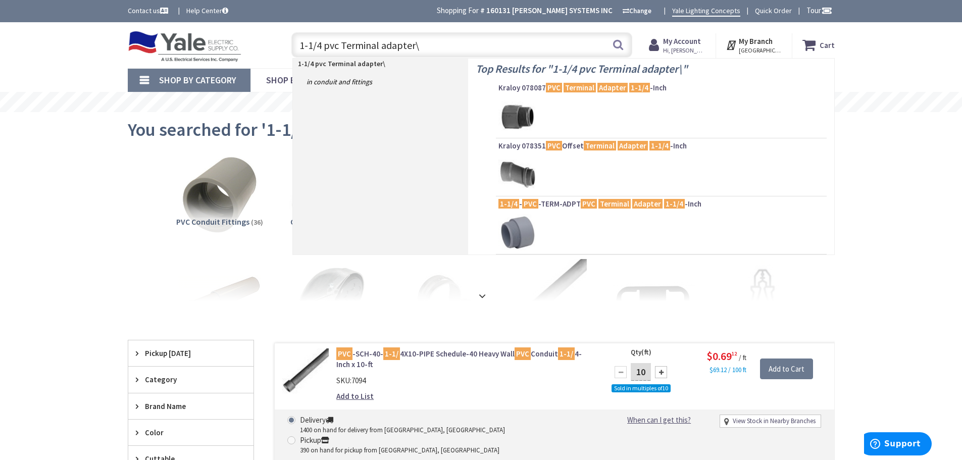
type input "1-1/4 pvc Terminal adapter"
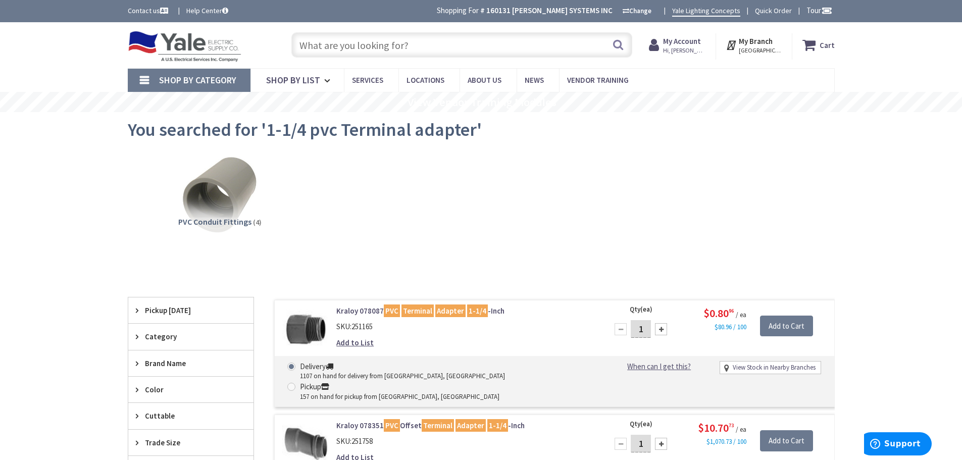
click at [368, 44] on input "text" at bounding box center [461, 44] width 341 height 25
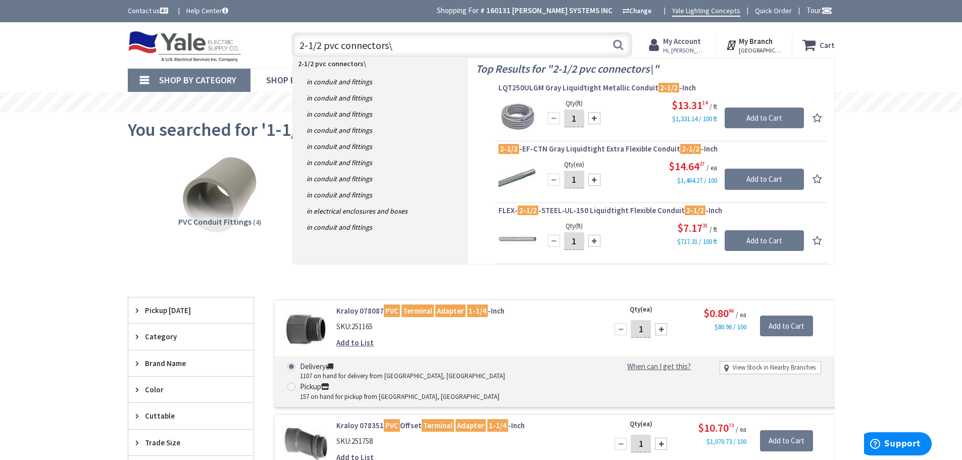
type input "2-1/2 pvc connectors"
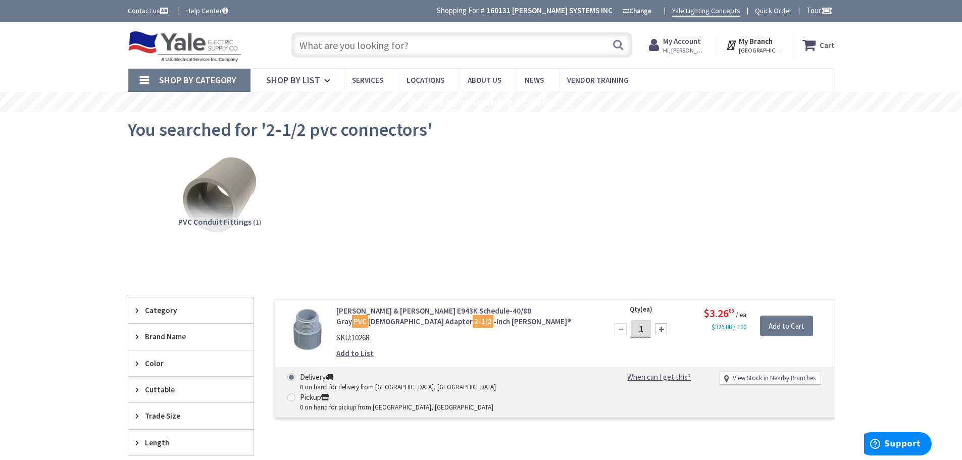
click at [205, 57] on img at bounding box center [185, 46] width 114 height 31
